Goal: Task Accomplishment & Management: Manage account settings

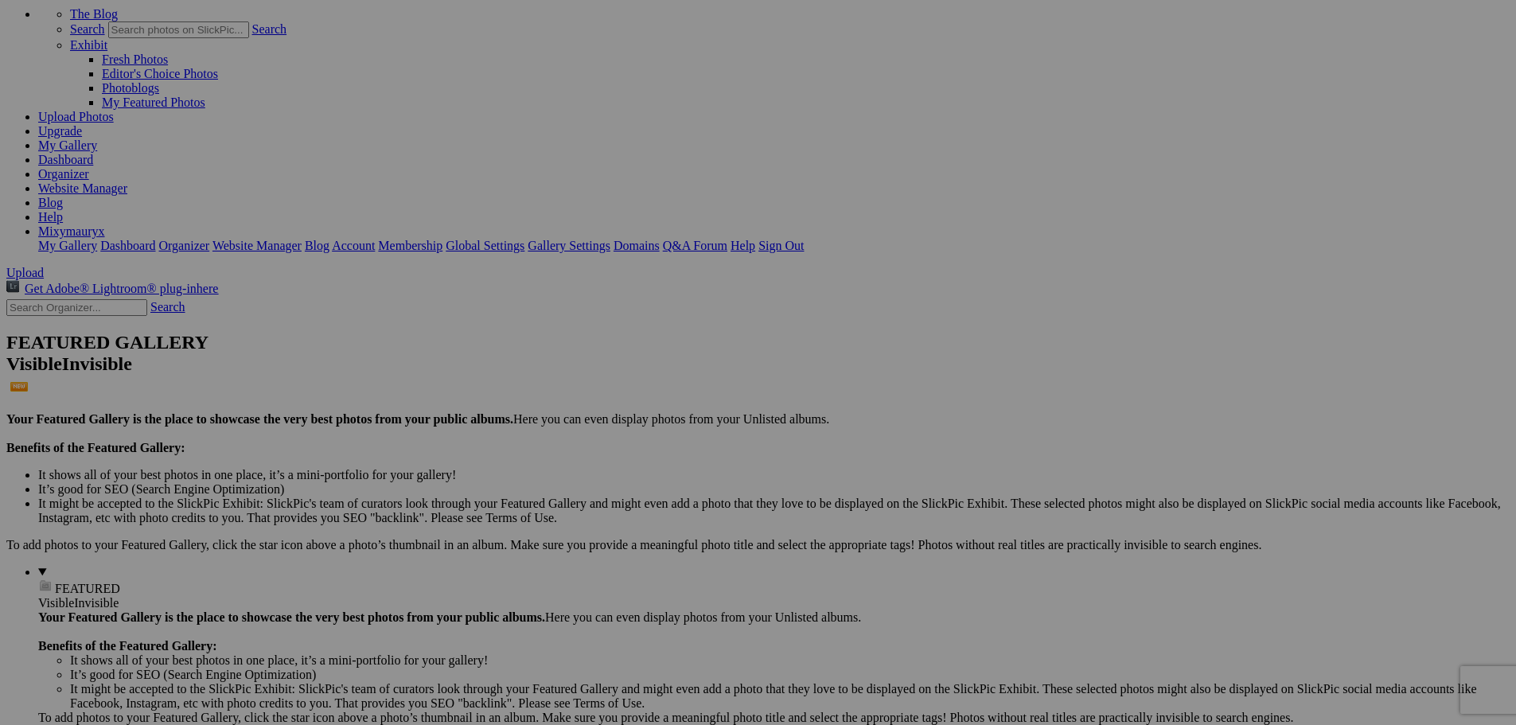
scroll to position [221, 0]
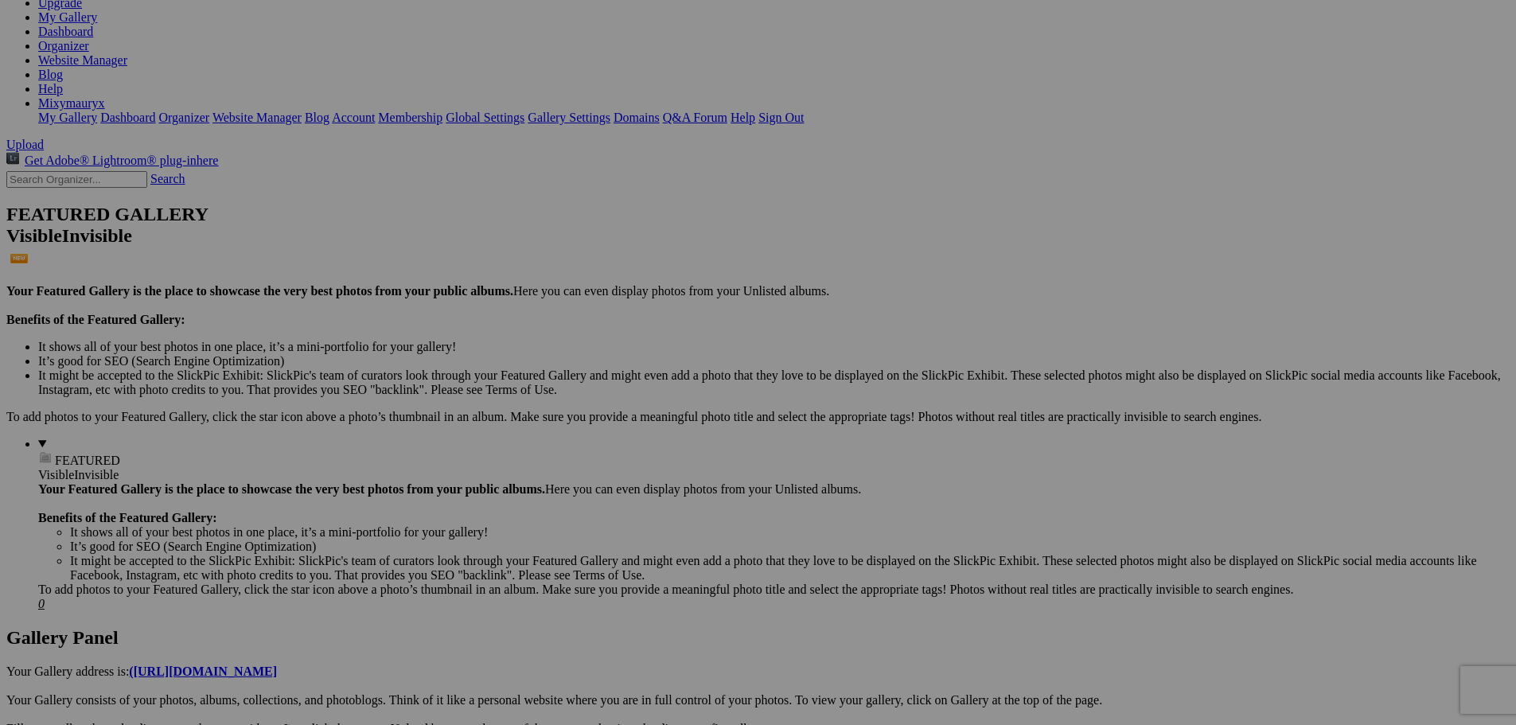
click at [613, 422] on link "OK" at bounding box center [604, 424] width 18 height 14
